Goal: Task Accomplishment & Management: Manage account settings

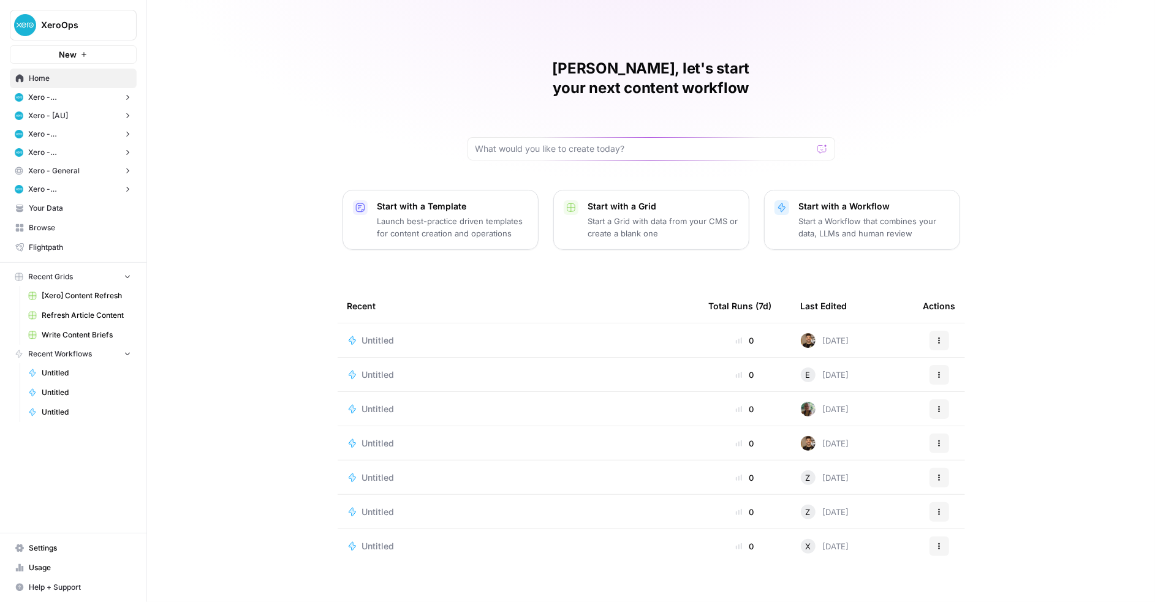
click at [101, 23] on span "XeroOps" at bounding box center [78, 25] width 74 height 12
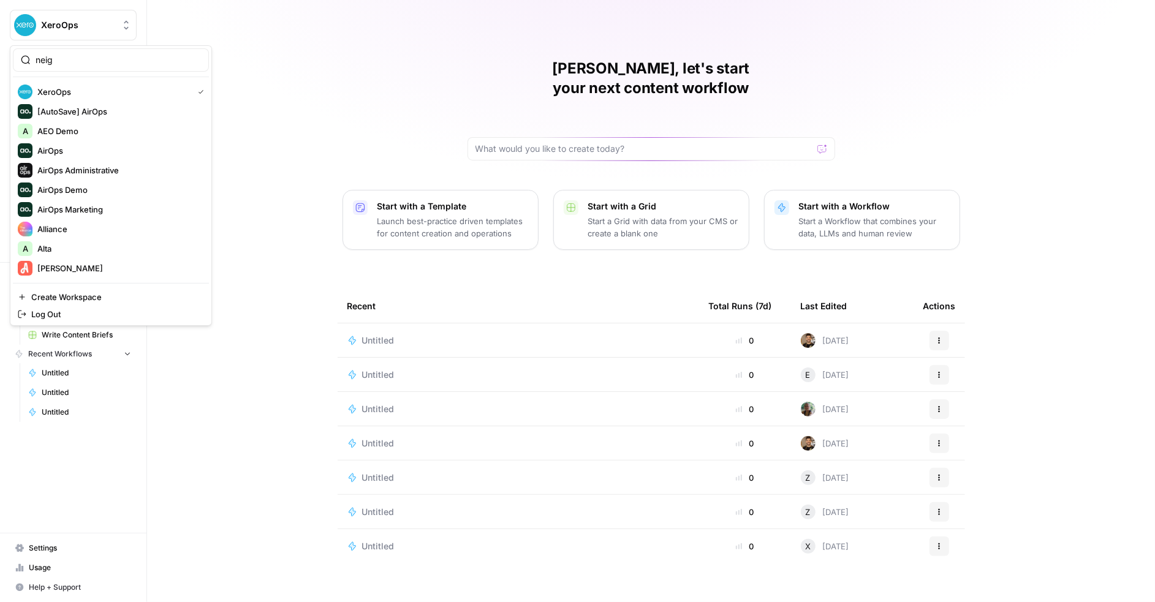
type input "neigh"
click at [78, 297] on span "Create Workspace" at bounding box center [115, 297] width 168 height 12
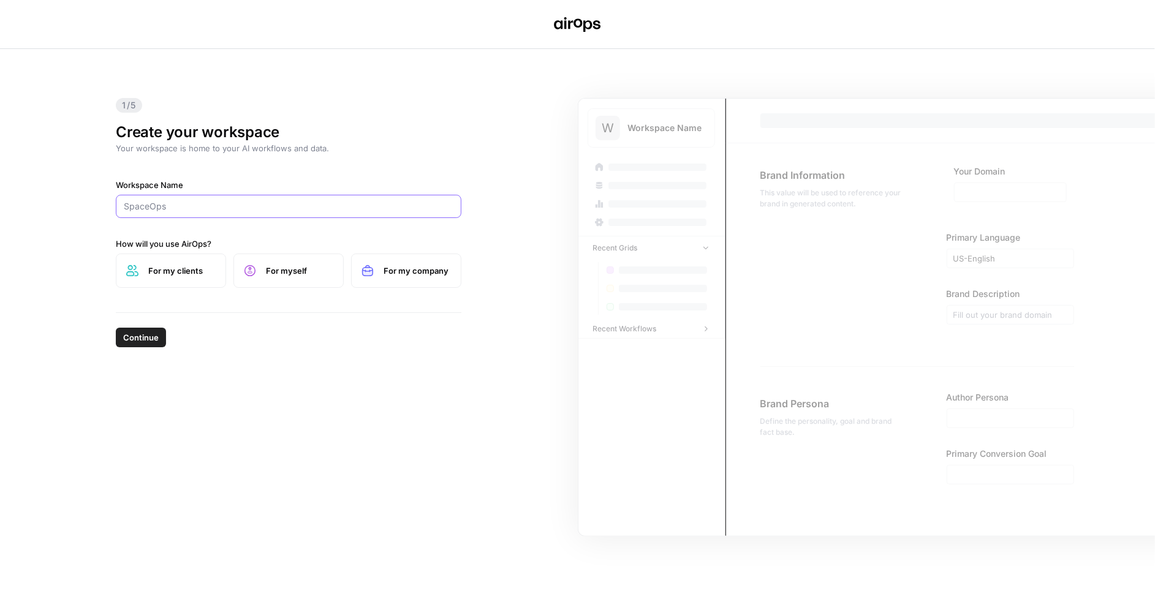
click at [225, 206] on input "Workspace Name" at bounding box center [289, 206] width 330 height 12
type input "Neighbor"
click at [360, 269] on label "For my company" at bounding box center [406, 271] width 110 height 34
click at [135, 338] on span "Continue" at bounding box center [141, 337] width 36 height 12
